Goal: Transaction & Acquisition: Purchase product/service

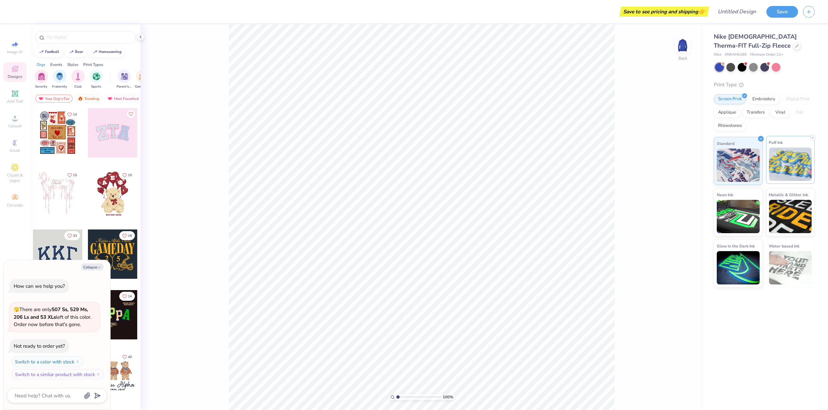
click at [800, 163] on img at bounding box center [790, 164] width 43 height 33
click at [744, 166] on img at bounding box center [738, 164] width 43 height 33
click at [758, 97] on div "Embroidery" at bounding box center [764, 98] width 32 height 10
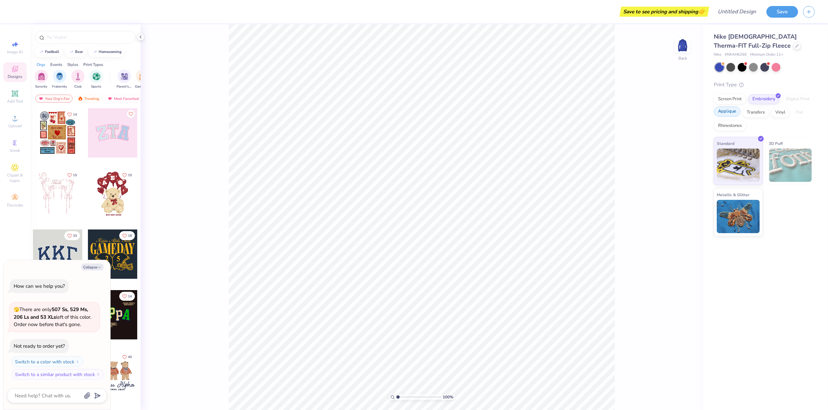
click at [727, 112] on div "Applique" at bounding box center [727, 112] width 27 height 10
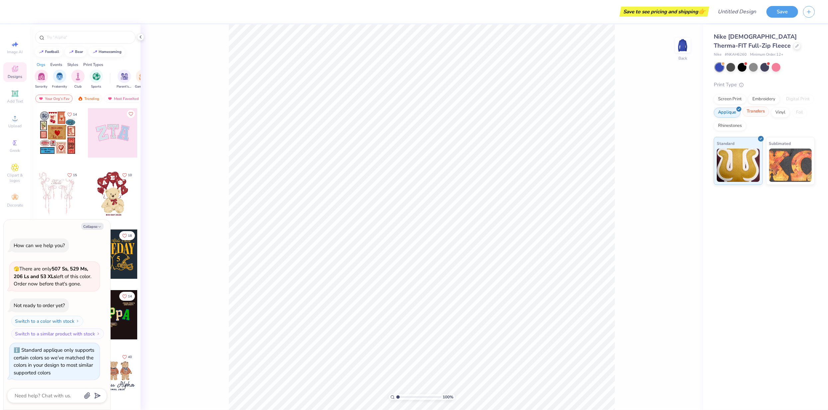
click at [762, 114] on div "Transfers" at bounding box center [755, 112] width 27 height 10
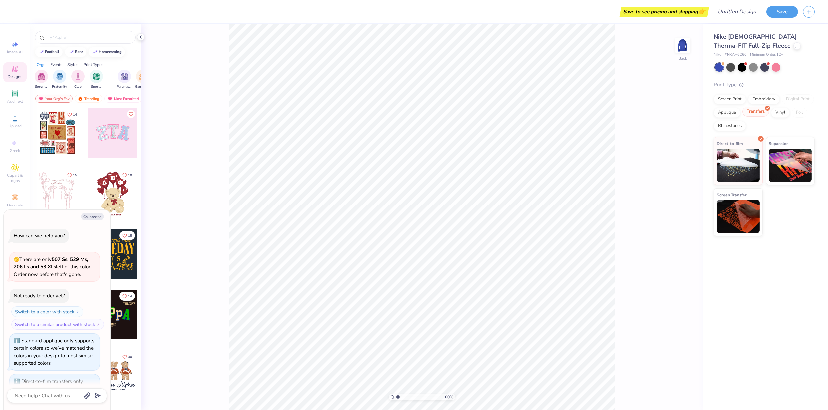
scroll to position [30, 0]
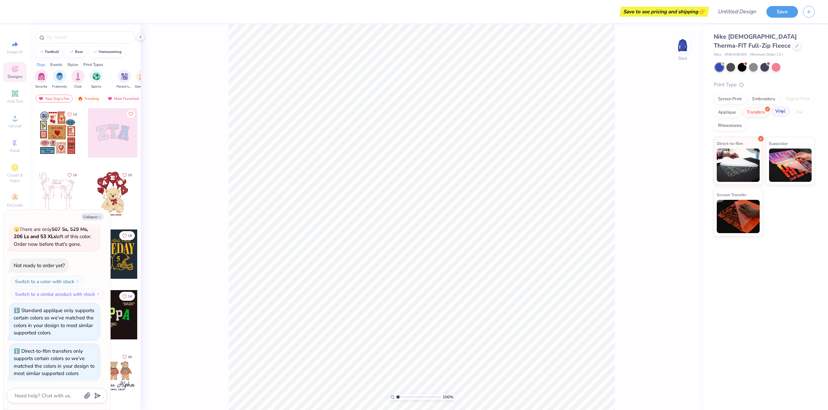
click at [780, 114] on div "Vinyl" at bounding box center [780, 112] width 19 height 10
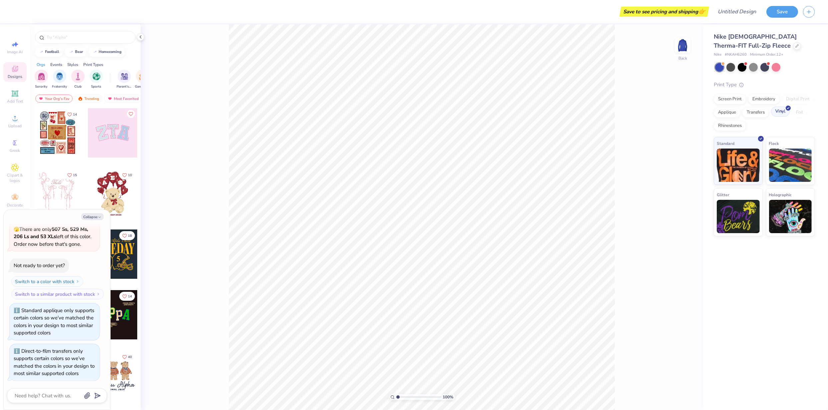
scroll to position [71, 0]
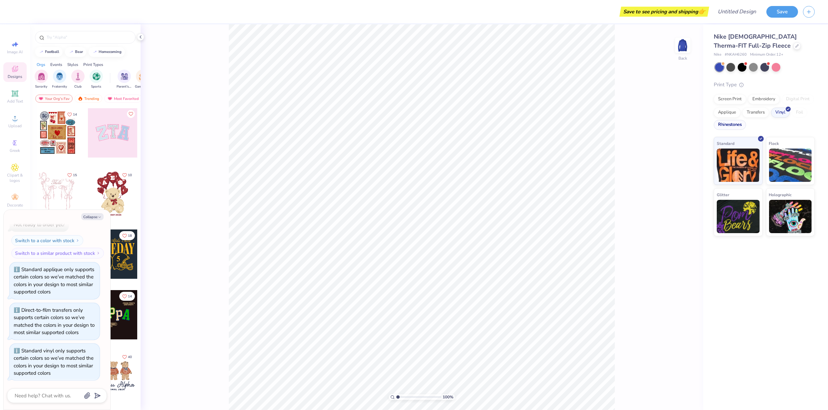
click at [734, 124] on div "Rhinestones" at bounding box center [730, 125] width 32 height 10
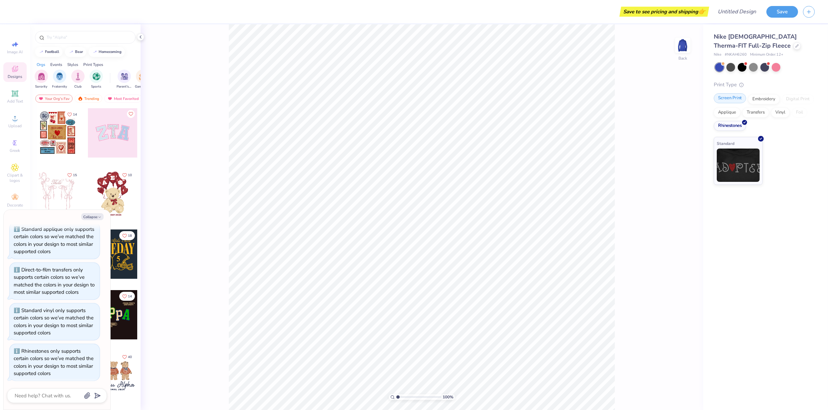
click at [733, 103] on div "Screen Print" at bounding box center [730, 98] width 32 height 10
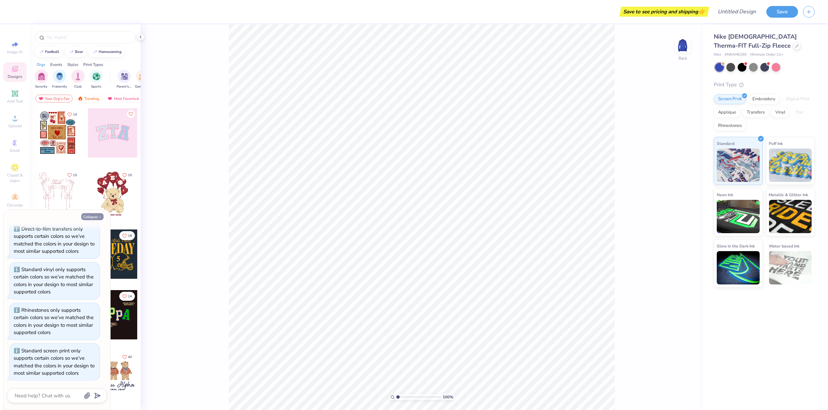
click at [95, 215] on button "Collapse" at bounding box center [92, 216] width 22 height 7
type textarea "x"
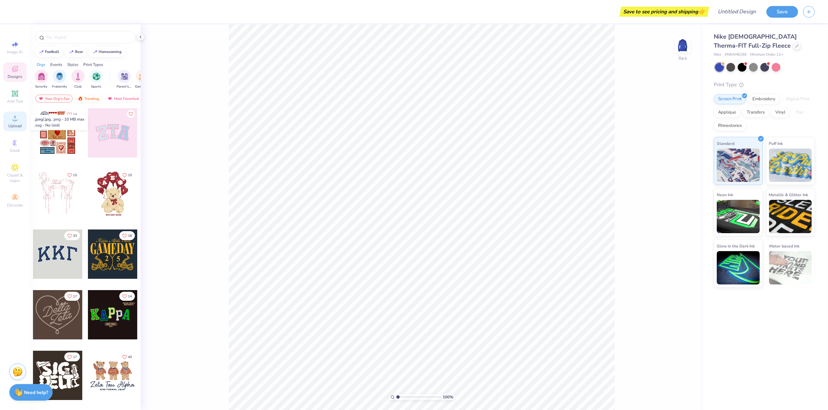
click at [9, 120] on div "Upload" at bounding box center [14, 122] width 23 height 20
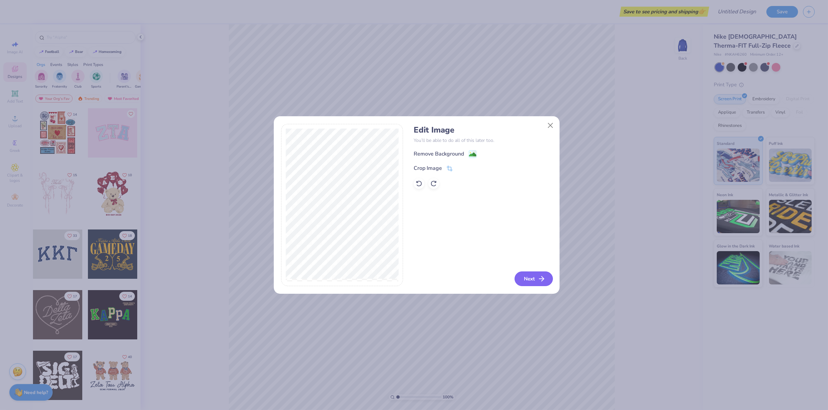
click at [537, 279] on button "Next" at bounding box center [534, 278] width 38 height 15
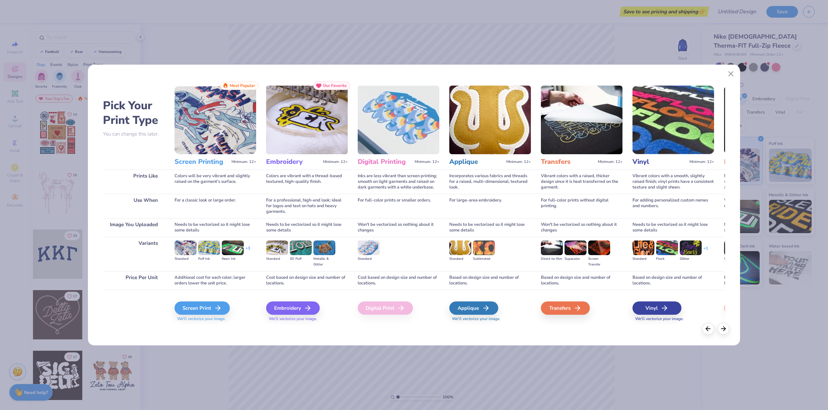
drag, startPoint x: 574, startPoint y: 310, endPoint x: 490, endPoint y: 341, distance: 89.9
click at [574, 310] on div "Transfers" at bounding box center [565, 307] width 49 height 13
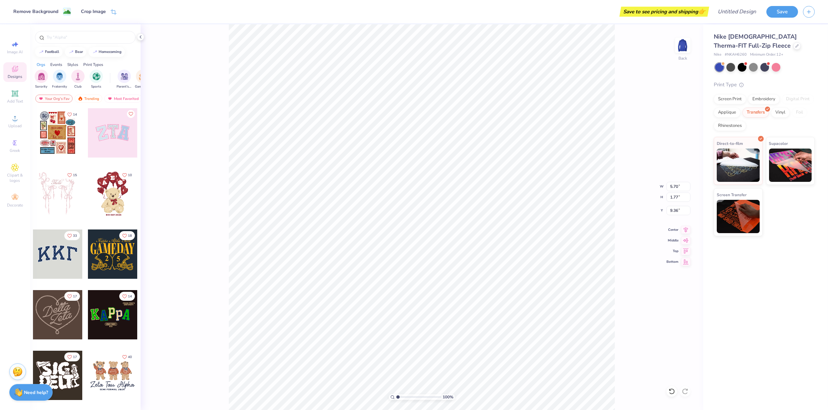
type input "1.86"
type input "4.24"
type input "1.32"
type input "2.82"
click at [735, 11] on input "Design Title" at bounding box center [728, 11] width 65 height 13
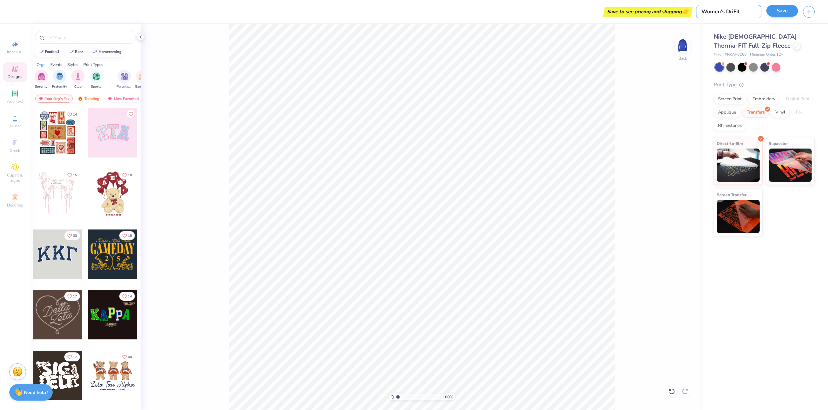
type input "Women's DriFit"
click at [785, 12] on button "Save" at bounding box center [782, 11] width 32 height 12
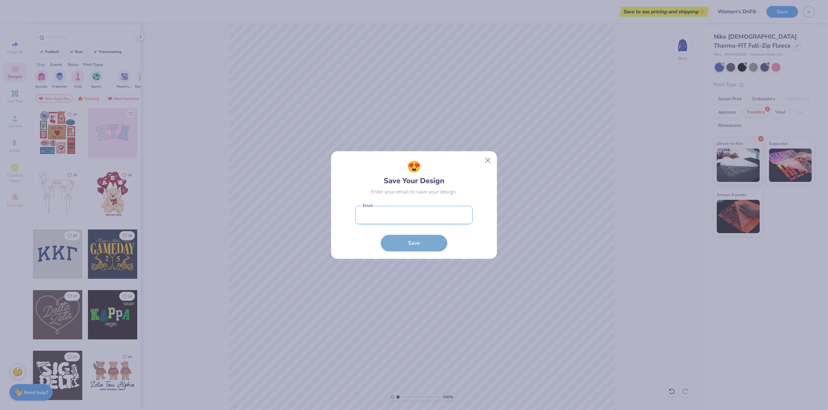
click at [407, 218] on input "email" at bounding box center [413, 215] width 117 height 18
type input "[EMAIL_ADDRESS][DOMAIN_NAME]"
click at [422, 242] on button "Save" at bounding box center [414, 241] width 67 height 17
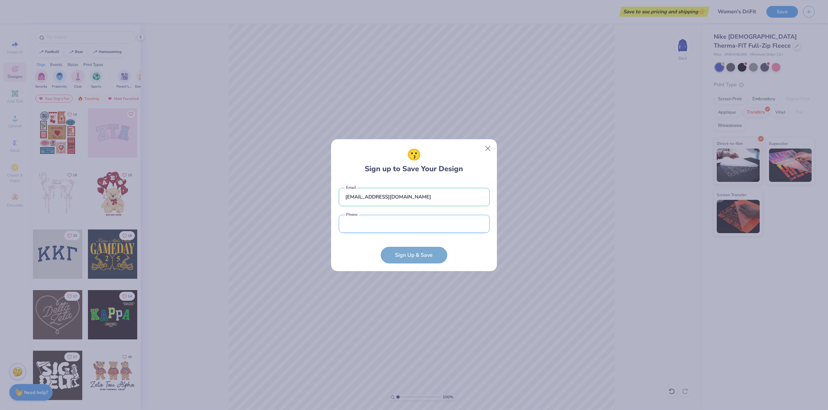
click at [372, 226] on input "tel" at bounding box center [414, 224] width 151 height 18
type input "[PHONE_NUMBER]"
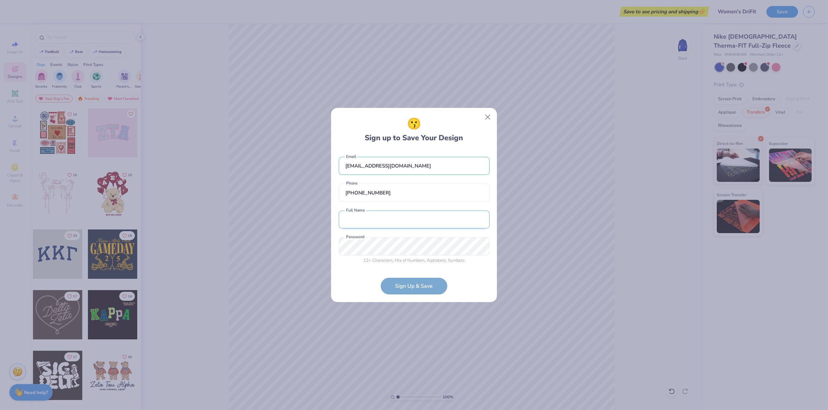
click at [374, 218] on input "text" at bounding box center [414, 219] width 151 height 18
type input "[PERSON_NAME]"
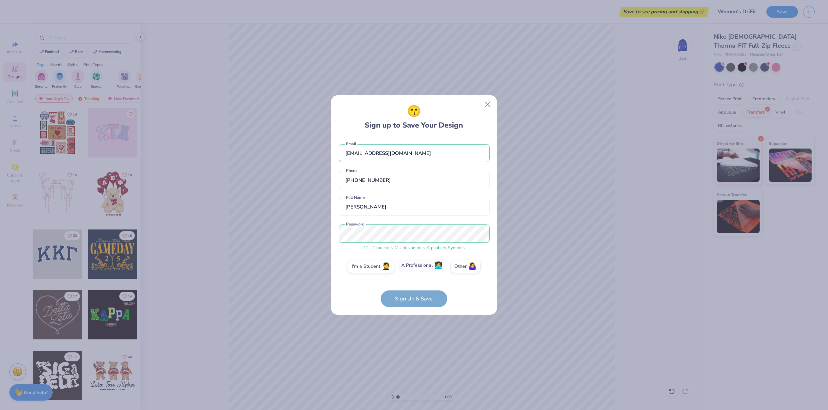
click at [429, 269] on label "A Professional 👩‍💻" at bounding box center [422, 265] width 49 height 13
click at [416, 269] on input "A Professional 👩‍💻" at bounding box center [414, 268] width 4 height 4
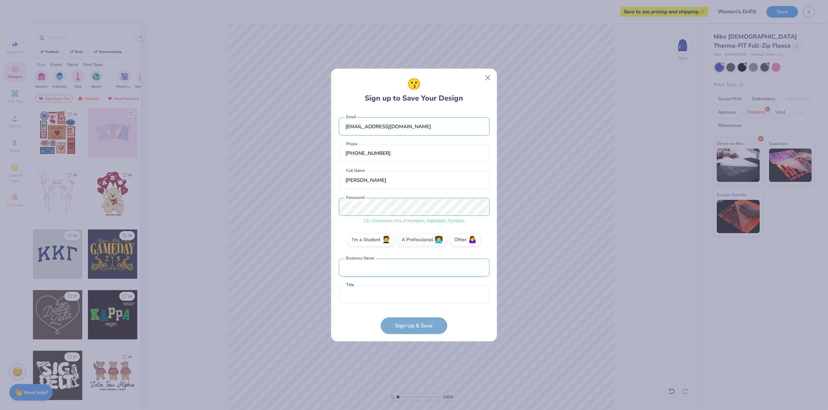
click at [372, 272] on input "text" at bounding box center [414, 267] width 151 height 18
type input "PRESWERX"
click at [381, 294] on input "text" at bounding box center [414, 294] width 151 height 18
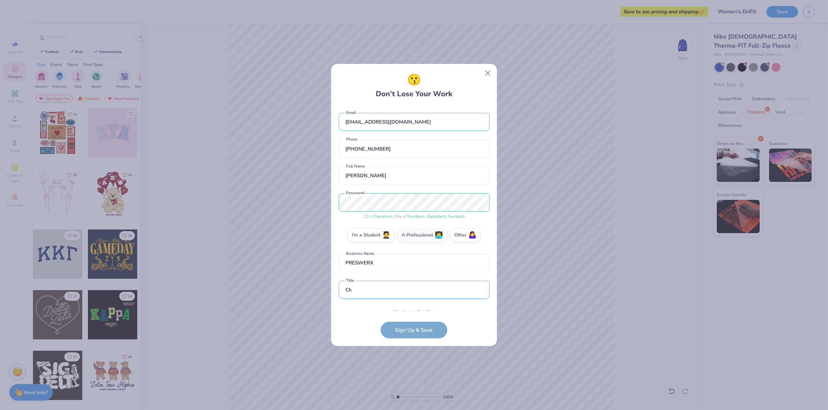
scroll to position [31, 0]
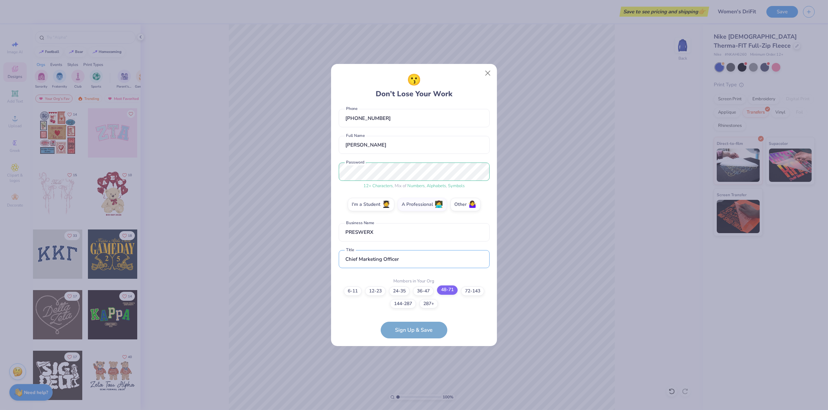
type input "Chief Marketing Officer"
click at [450, 289] on label "48-71" at bounding box center [447, 289] width 21 height 9
click at [416, 326] on input "48-71" at bounding box center [414, 328] width 4 height 4
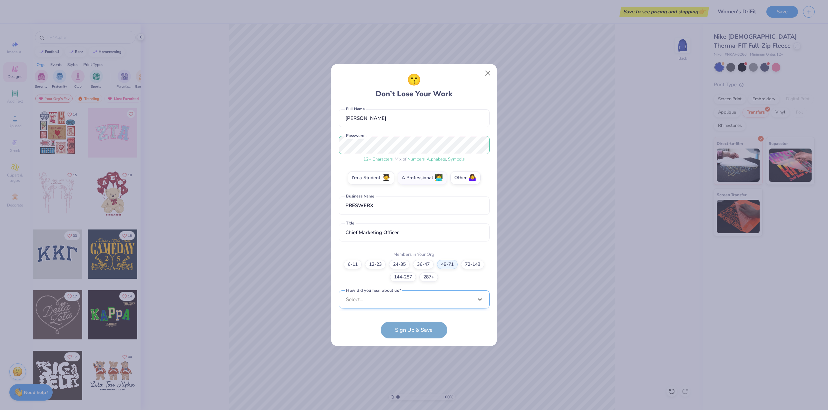
click at [382, 301] on div "option Word of Mouth focused, 8 of 15. 15 results available. Use Up and Down to…" at bounding box center [414, 351] width 151 height 122
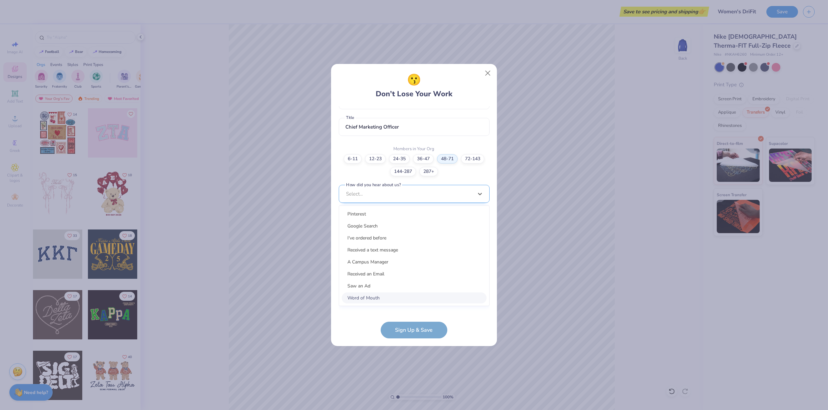
scroll to position [157, 0]
click at [374, 279] on div "Received an Email" at bounding box center [414, 279] width 145 height 11
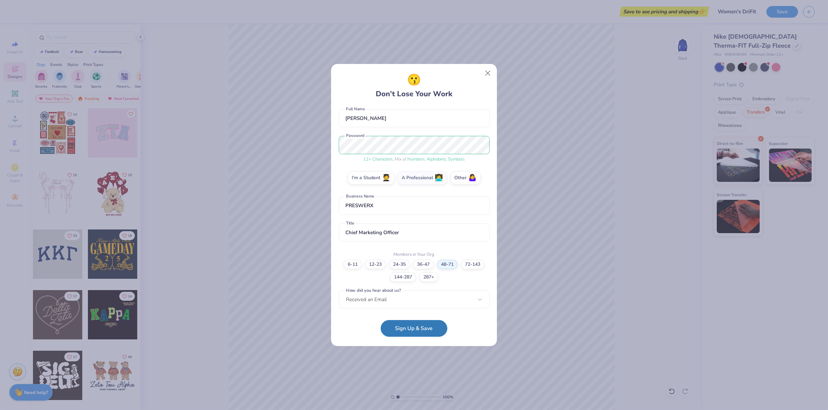
click at [408, 330] on button "Sign Up & Save" at bounding box center [414, 328] width 67 height 17
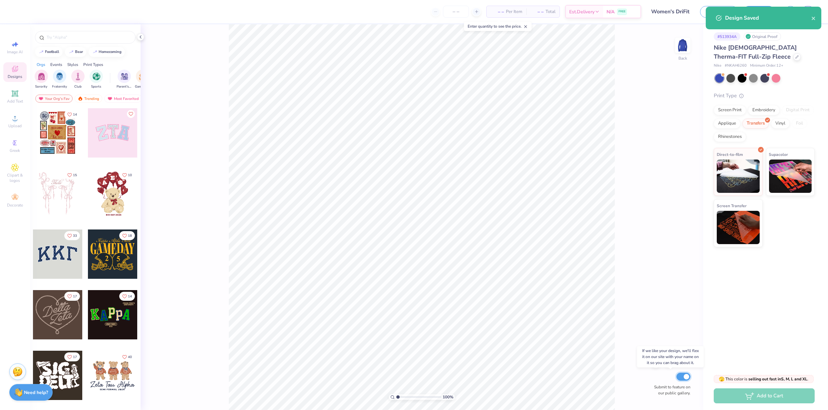
click at [685, 378] on input "Submit to feature on our public gallery." at bounding box center [683, 377] width 14 height 8
checkbox input "false"
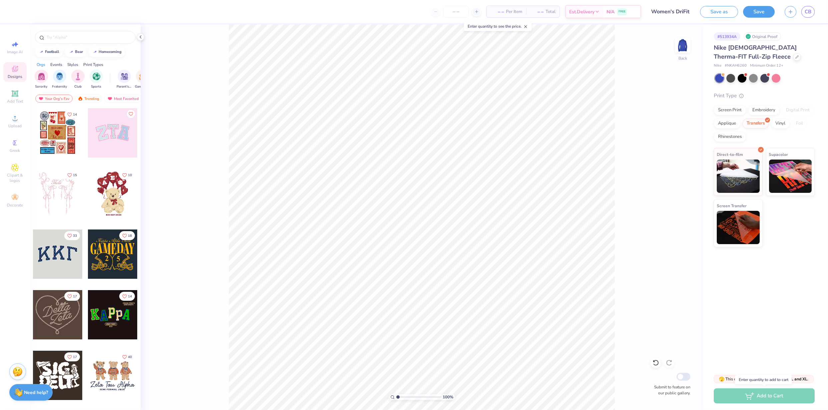
click at [764, 397] on div "Add to Cart" at bounding box center [764, 395] width 101 height 15
click at [759, 10] on button "Save" at bounding box center [759, 11] width 32 height 12
click at [477, 11] on icon at bounding box center [476, 11] width 5 height 5
click at [437, 12] on input "12" at bounding box center [427, 12] width 26 height 12
click at [436, 12] on input "12" at bounding box center [427, 12] width 26 height 12
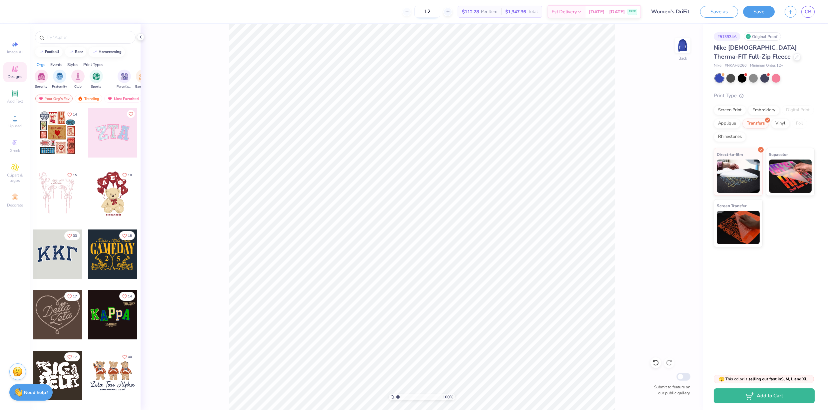
click at [436, 12] on input "12" at bounding box center [427, 12] width 26 height 12
type input "12"
click at [490, 11] on span "Per Item" at bounding box center [489, 11] width 16 height 7
